Goal: Find specific page/section: Find specific page/section

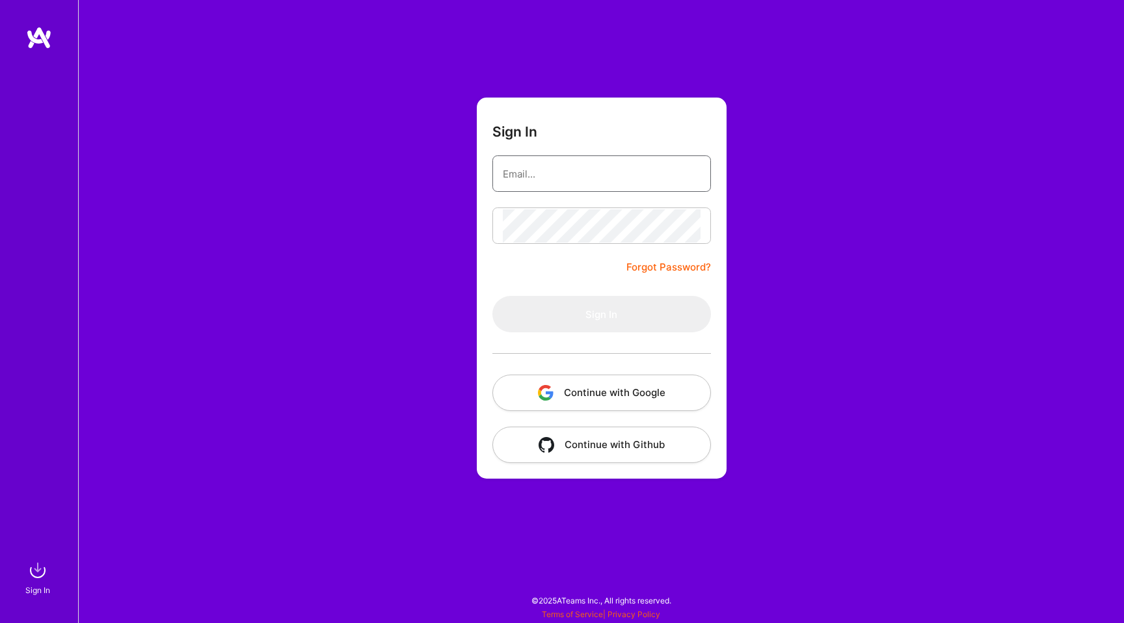
click at [549, 171] on input "email" at bounding box center [602, 173] width 198 height 33
type input "[EMAIL_ADDRESS][DOMAIN_NAME]"
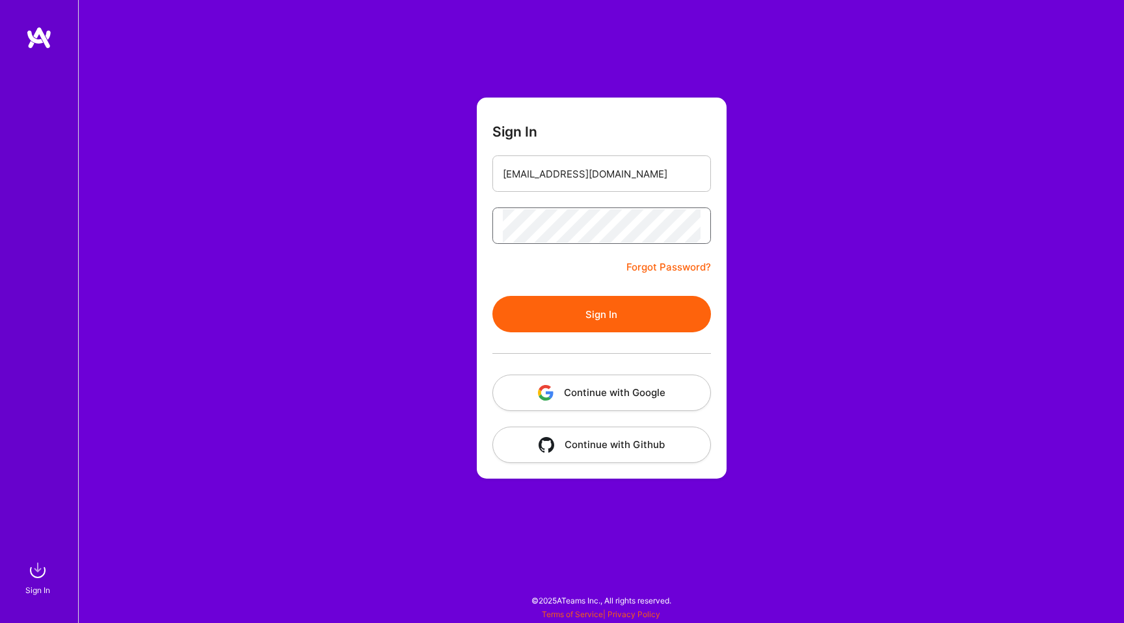
click at [492, 296] on button "Sign In" at bounding box center [601, 314] width 218 height 36
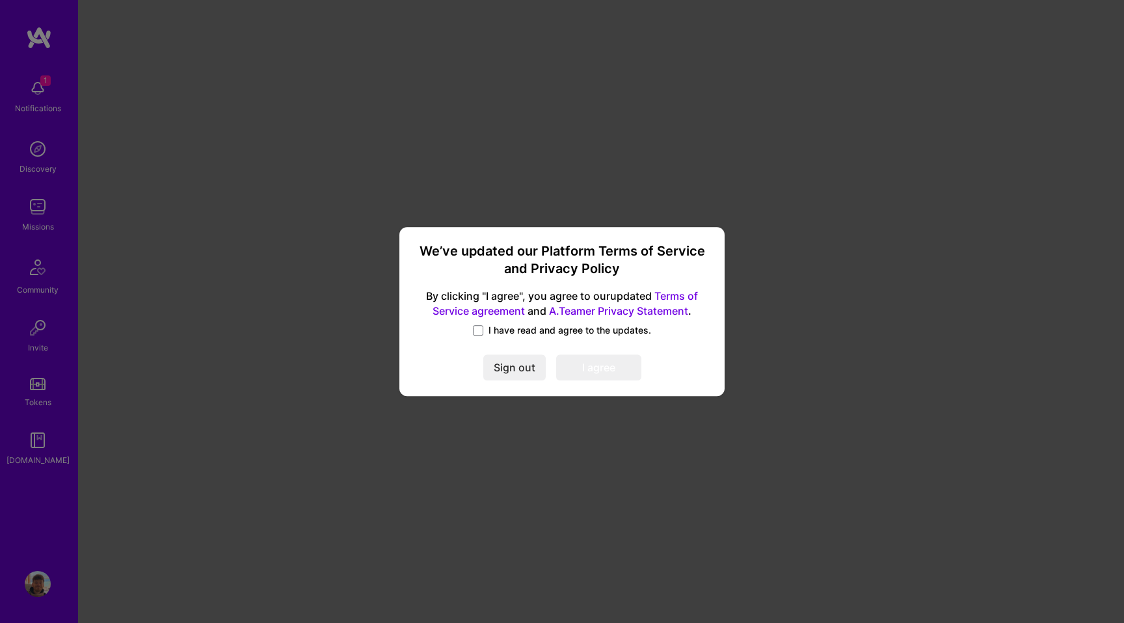
click at [484, 337] on div "I have read and agree to the updates." at bounding box center [562, 331] width 294 height 15
click at [473, 326] on span at bounding box center [478, 330] width 10 height 10
click at [0, 0] on input "I have read and agree to the updates." at bounding box center [0, 0] width 0 height 0
click at [583, 377] on button "I agree" at bounding box center [598, 367] width 85 height 26
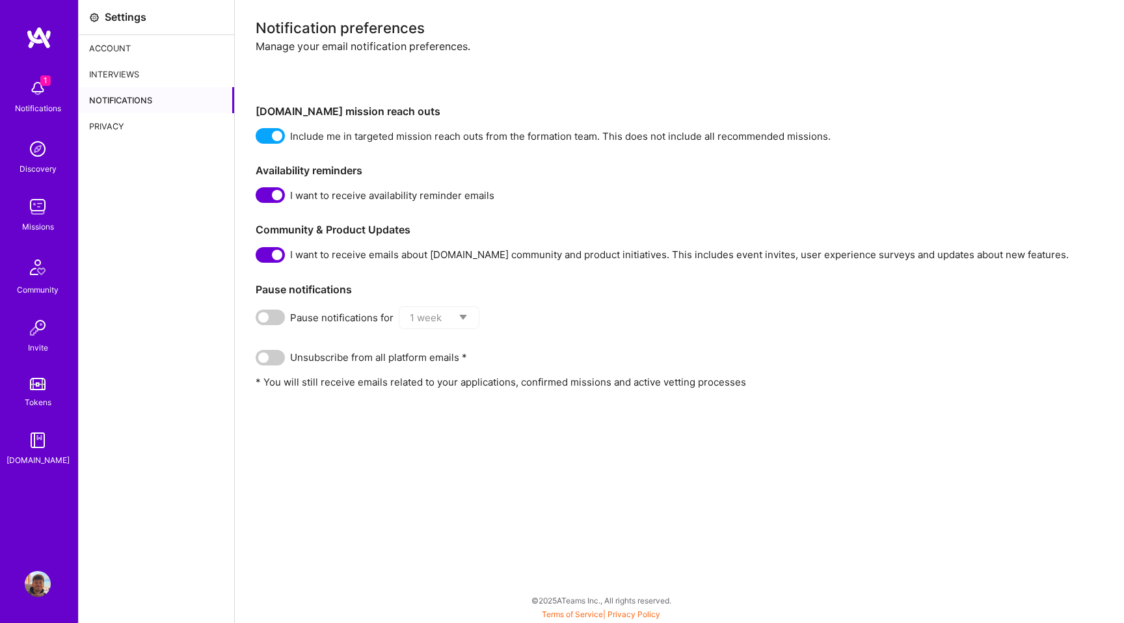
click at [30, 87] on img at bounding box center [38, 88] width 26 height 26
click at [30, 87] on div "1 Notifications Discovery Missions Community Invite Tokens [DOMAIN_NAME]" at bounding box center [39, 270] width 78 height 394
click at [36, 163] on div "Discovery" at bounding box center [38, 169] width 37 height 14
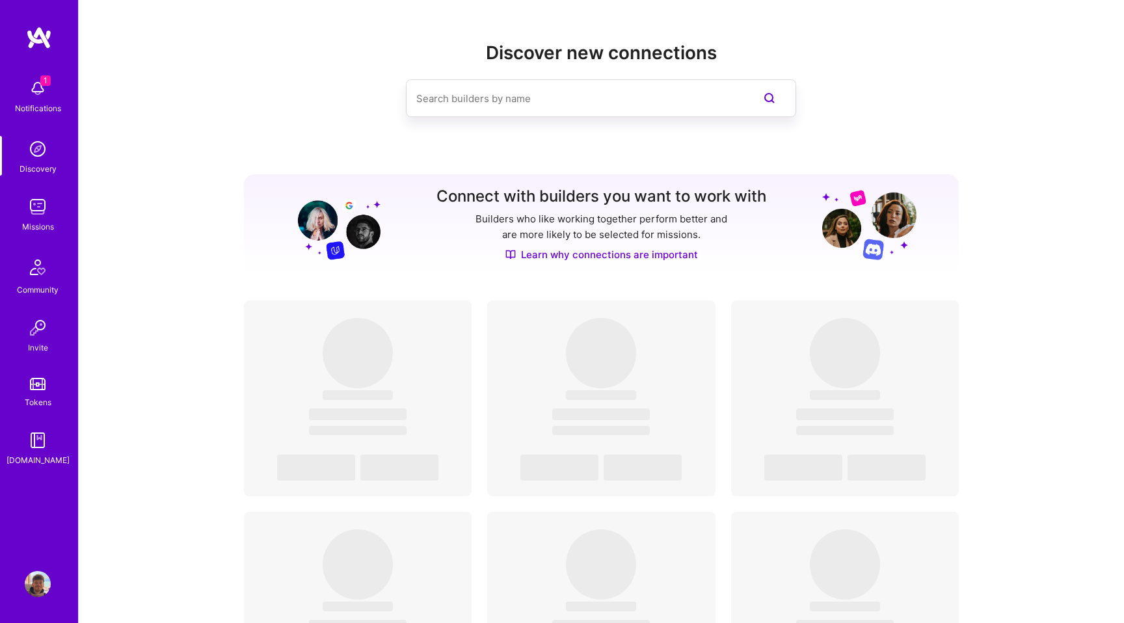
click at [47, 226] on div "Missions" at bounding box center [38, 227] width 32 height 14
